Goal: Task Accomplishment & Management: Use online tool/utility

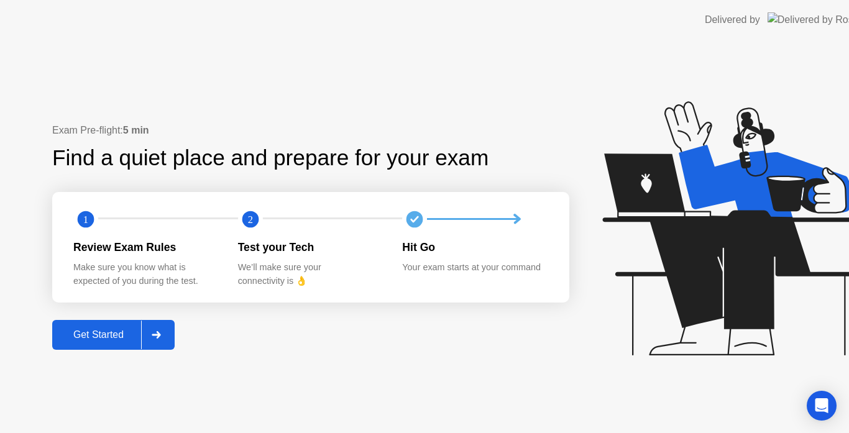
click at [108, 334] on div "Get Started" at bounding box center [98, 334] width 85 height 11
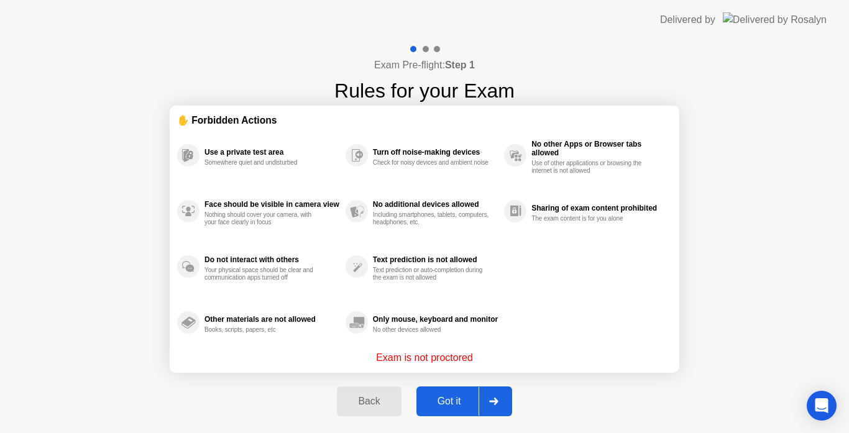
click at [449, 411] on button "Got it" at bounding box center [464, 402] width 96 height 30
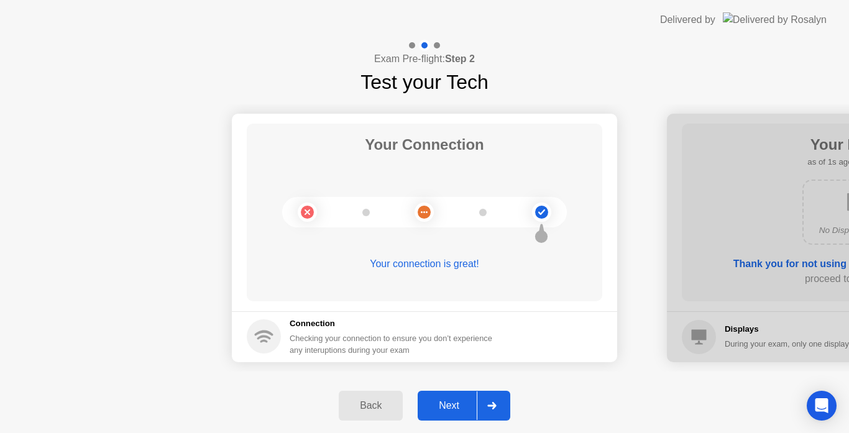
click at [456, 403] on div "Next" at bounding box center [448, 405] width 55 height 11
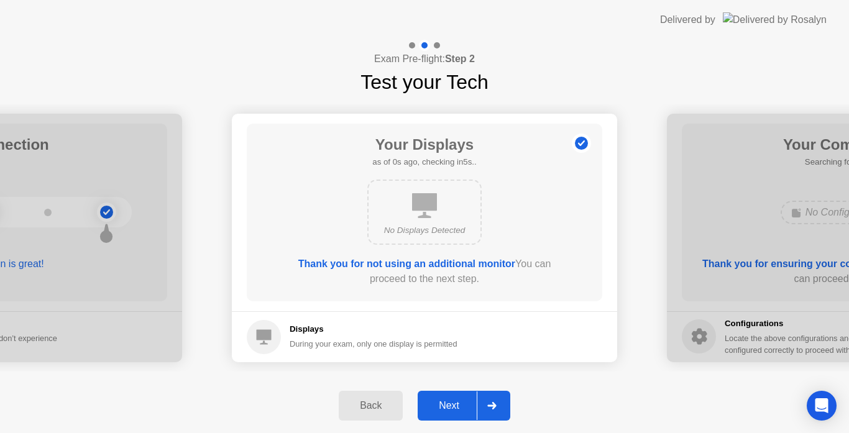
click at [456, 403] on div "Next" at bounding box center [448, 405] width 55 height 11
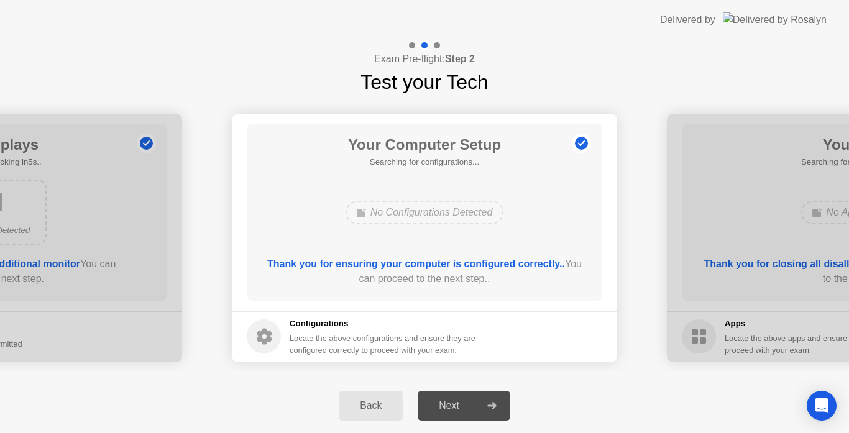
click at [456, 403] on div "Next" at bounding box center [448, 405] width 55 height 11
click at [458, 401] on div "Next" at bounding box center [448, 405] width 55 height 11
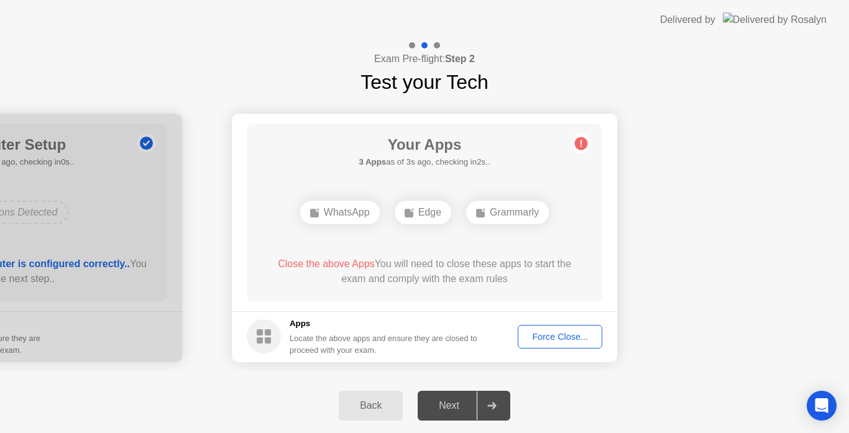
click at [533, 337] on div "Force Close..." at bounding box center [560, 337] width 76 height 10
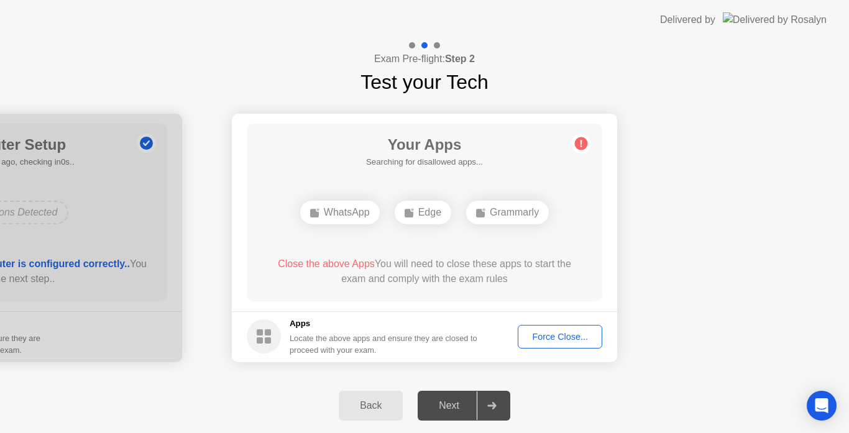
click at [567, 342] on div "Force Close..." at bounding box center [560, 337] width 76 height 10
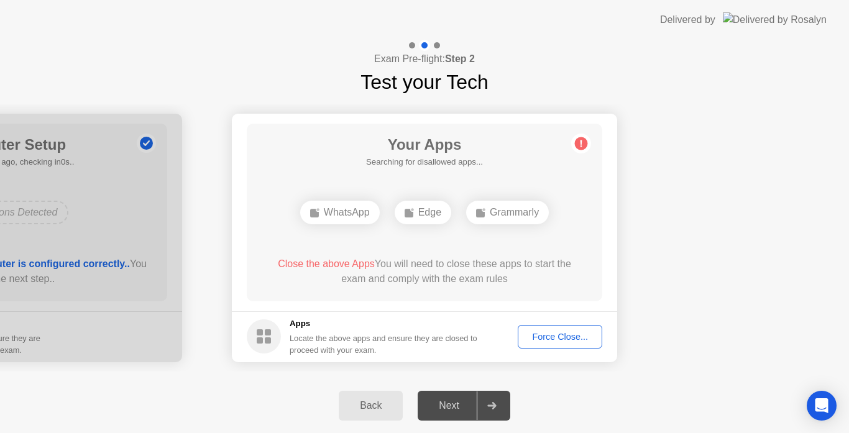
click at [564, 332] on div "Force Close..." at bounding box center [560, 337] width 76 height 10
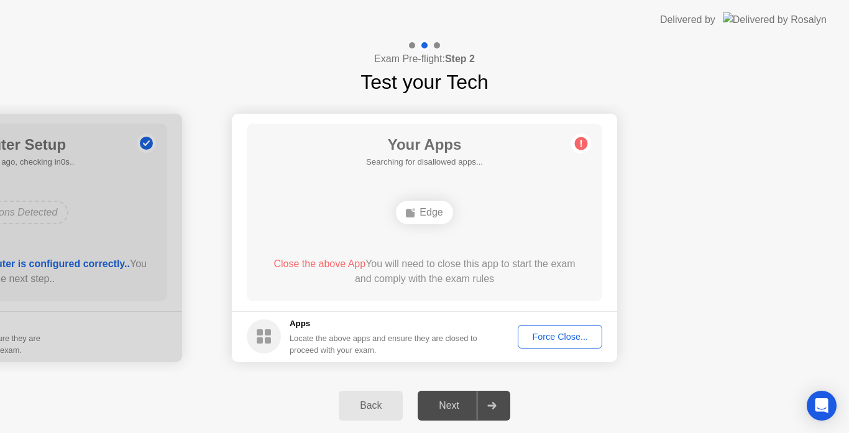
click at [545, 344] on button "Force Close..." at bounding box center [560, 337] width 85 height 24
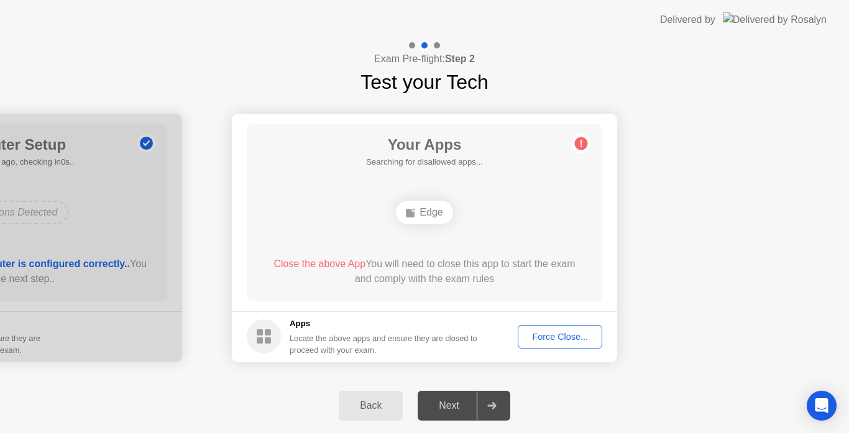
click at [567, 335] on div "Force Close..." at bounding box center [560, 337] width 76 height 10
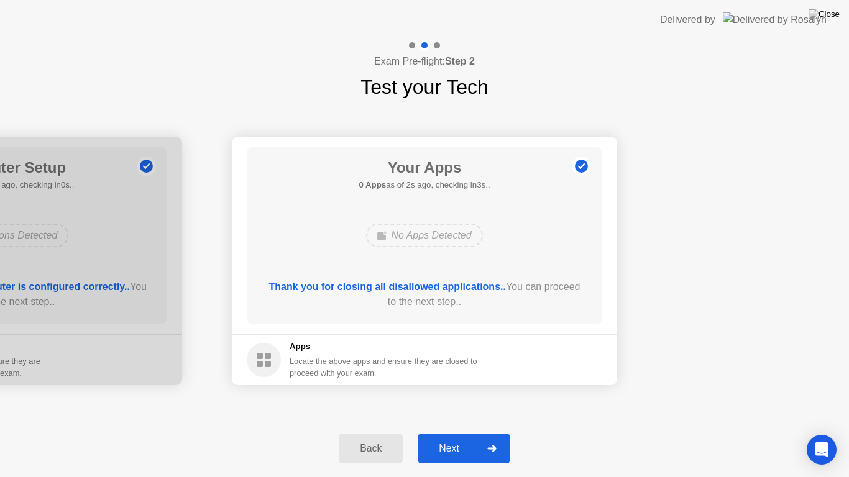
click at [436, 433] on div "Next" at bounding box center [448, 448] width 55 height 11
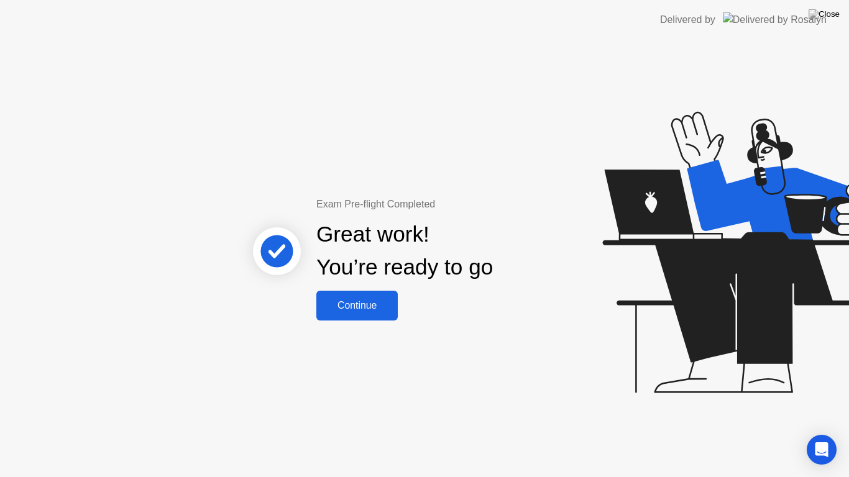
click at [355, 307] on div "Continue" at bounding box center [357, 305] width 74 height 11
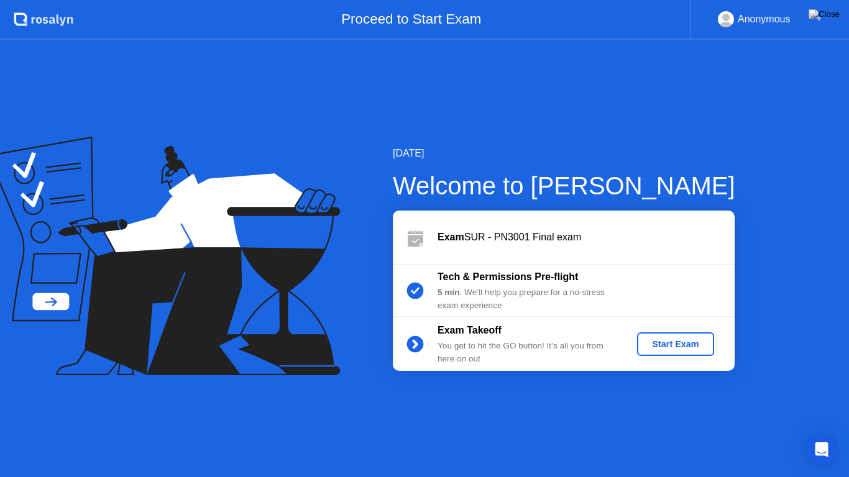
click at [684, 342] on div "Start Exam" at bounding box center [675, 344] width 66 height 10
